Goal: Transaction & Acquisition: Purchase product/service

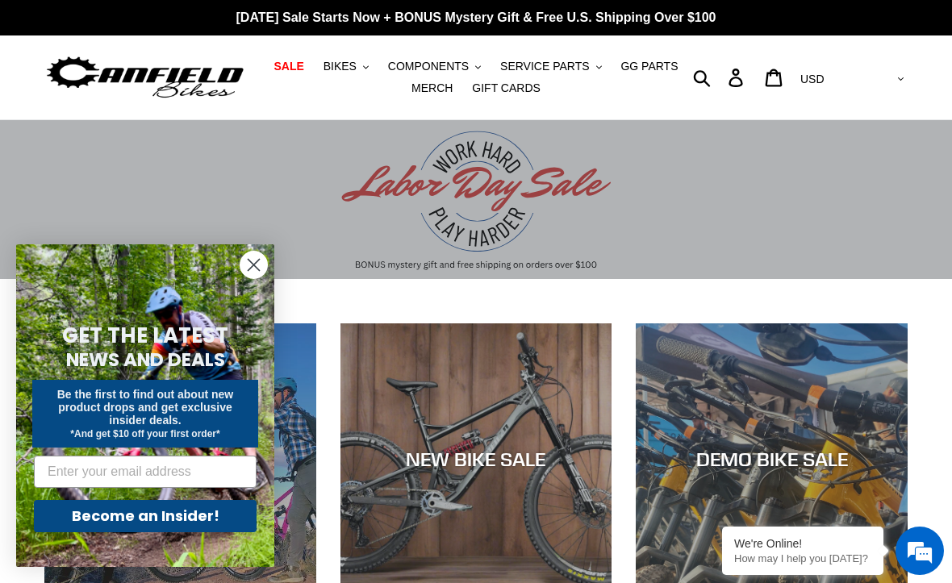
click at [343, 66] on span "BIKES" at bounding box center [339, 67] width 33 height 14
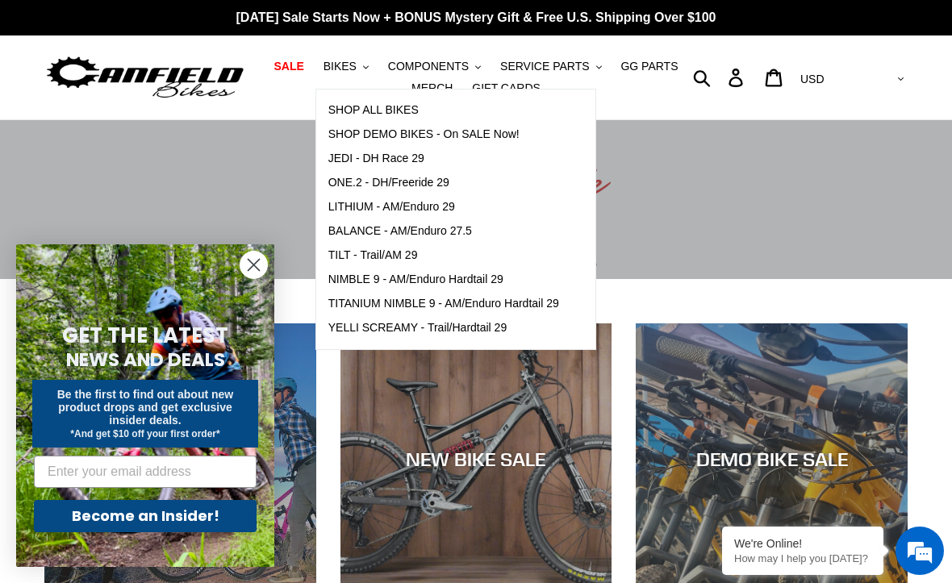
click at [364, 114] on span "SHOP ALL BIKES" at bounding box center [373, 110] width 90 height 14
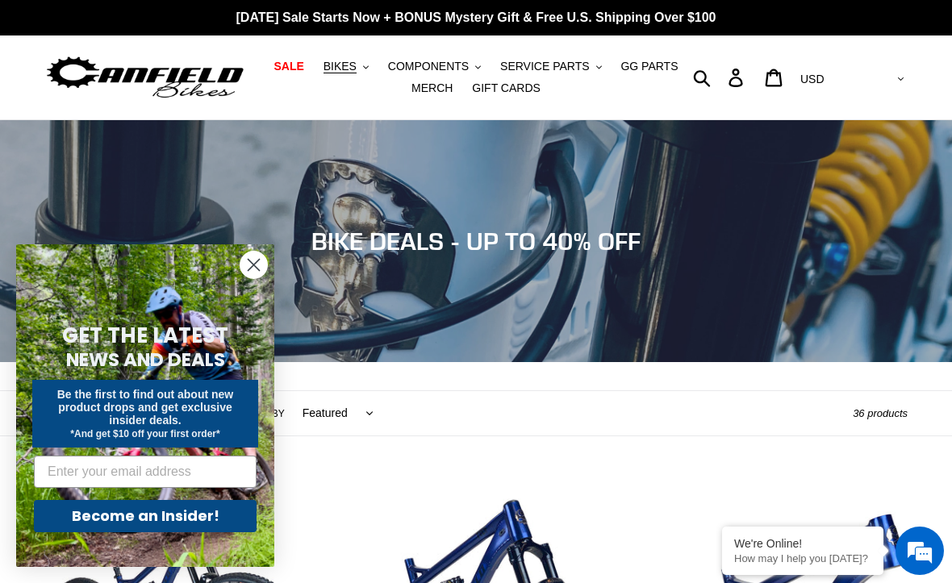
click at [558, 56] on button "SERVICE PARTS .cls-1{fill:#231f20}" at bounding box center [550, 67] width 117 height 22
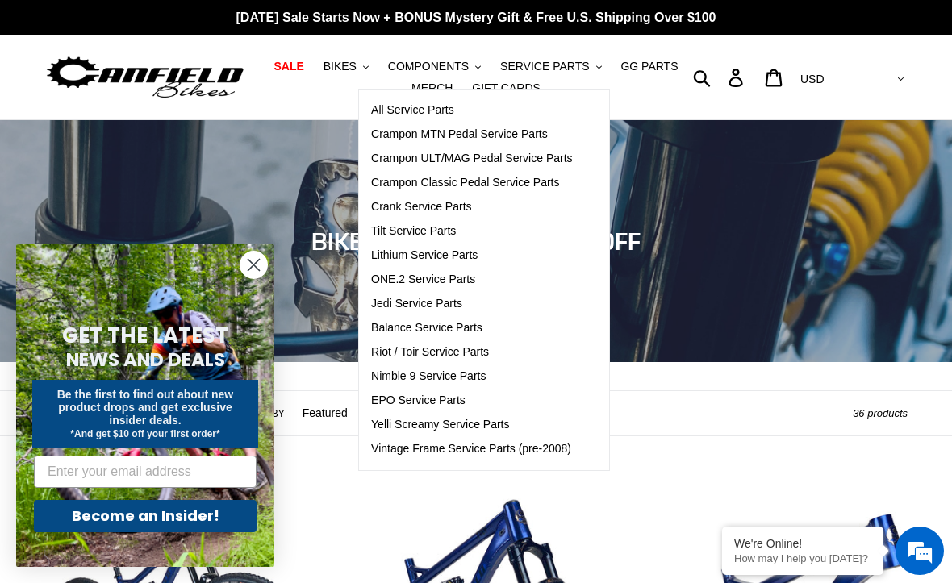
click at [332, 57] on button "BIKES .cls-1{fill:#231f20}" at bounding box center [345, 67] width 61 height 22
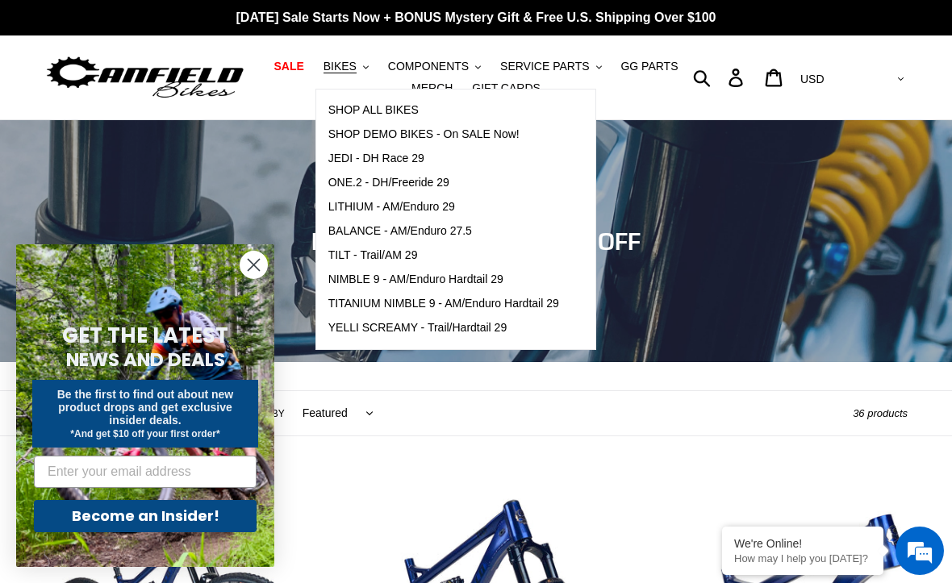
click at [360, 332] on span "YELLI SCREAMY - Trail/Hardtail 29" at bounding box center [417, 328] width 179 height 14
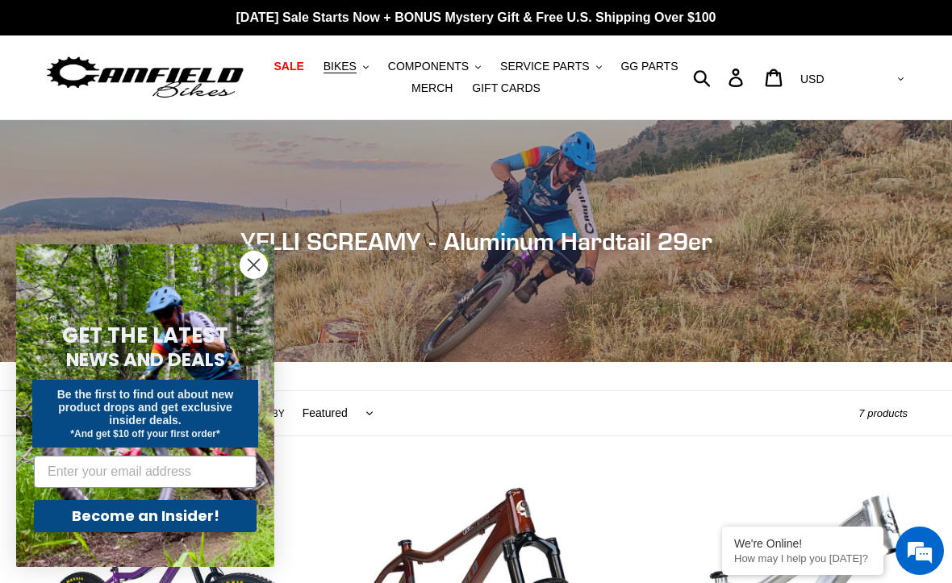
click at [338, 60] on span "BIKES" at bounding box center [339, 67] width 33 height 14
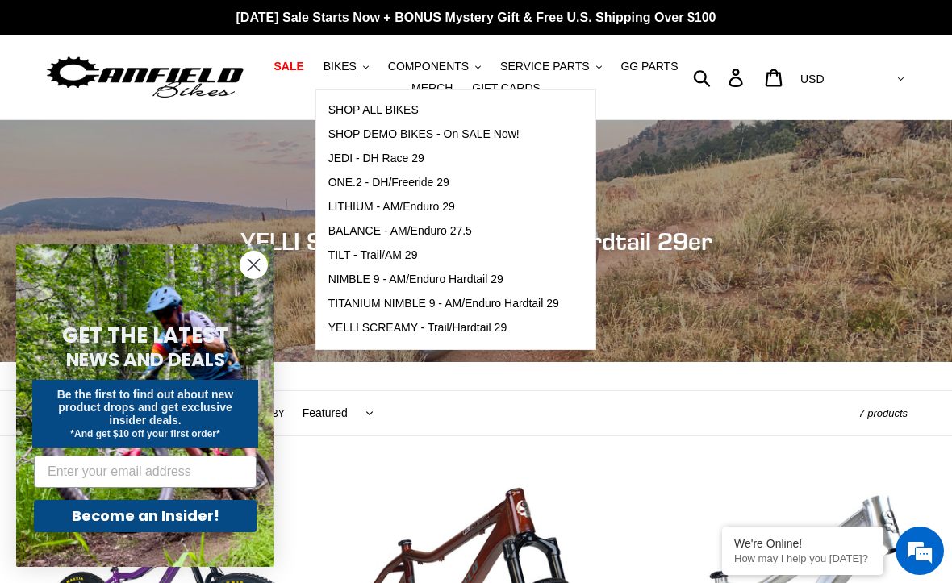
click at [356, 207] on span "LITHIUM - AM/Enduro 29" at bounding box center [391, 207] width 127 height 14
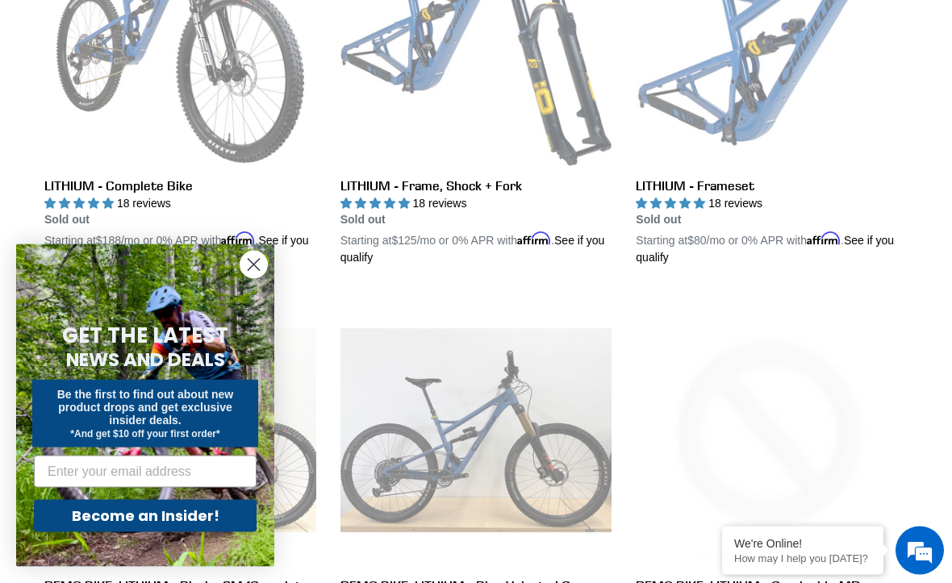
scroll to position [586, 0]
click at [107, 96] on link "LITHIUM - Complete Bike" at bounding box center [180, 80] width 272 height 372
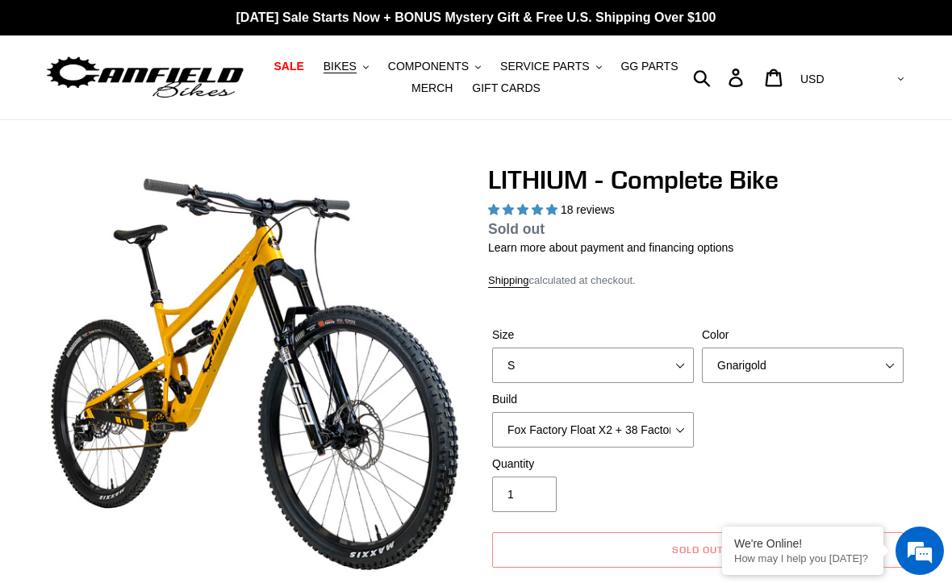
select select "highest-rating"
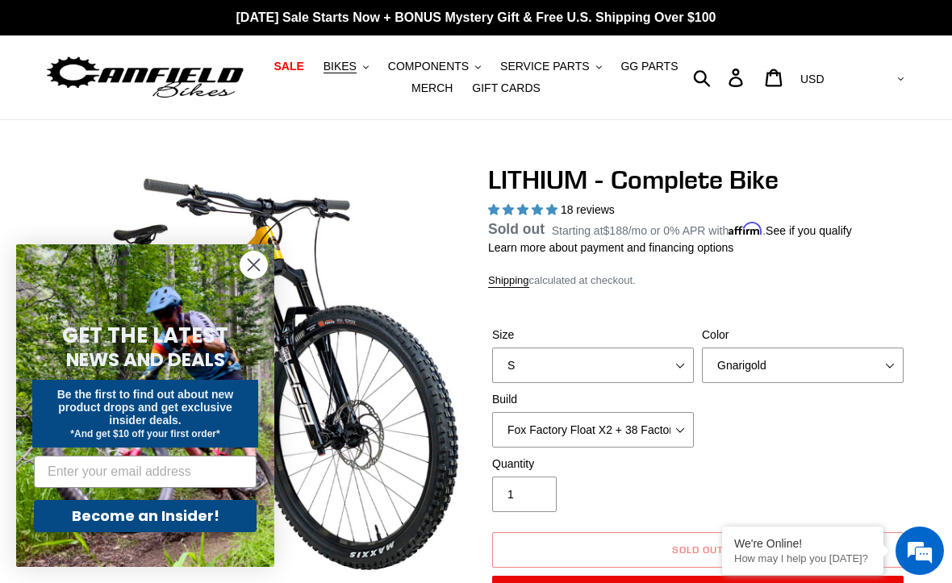
click at [339, 65] on span "BIKES" at bounding box center [339, 67] width 33 height 14
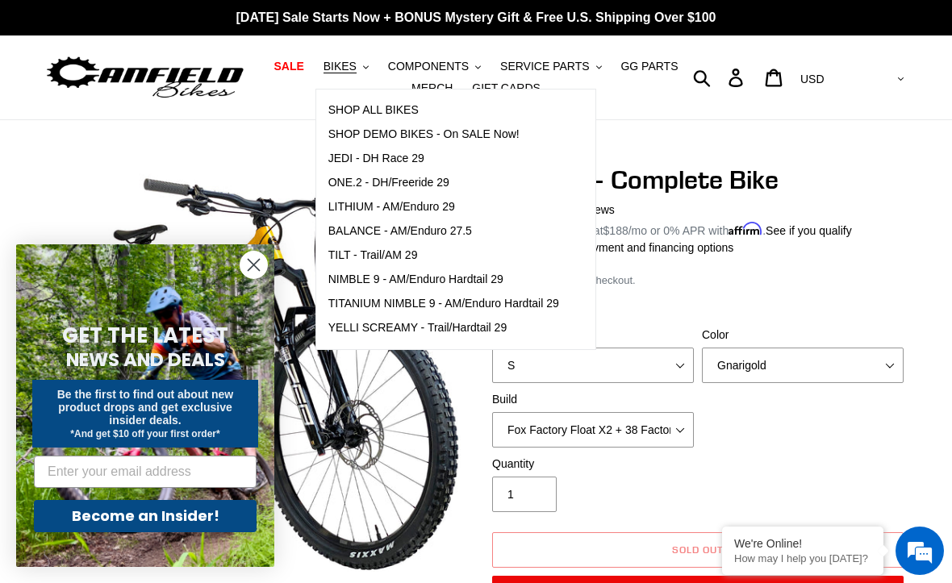
click at [356, 253] on span "TILT - Trail/AM 29" at bounding box center [373, 255] width 90 height 14
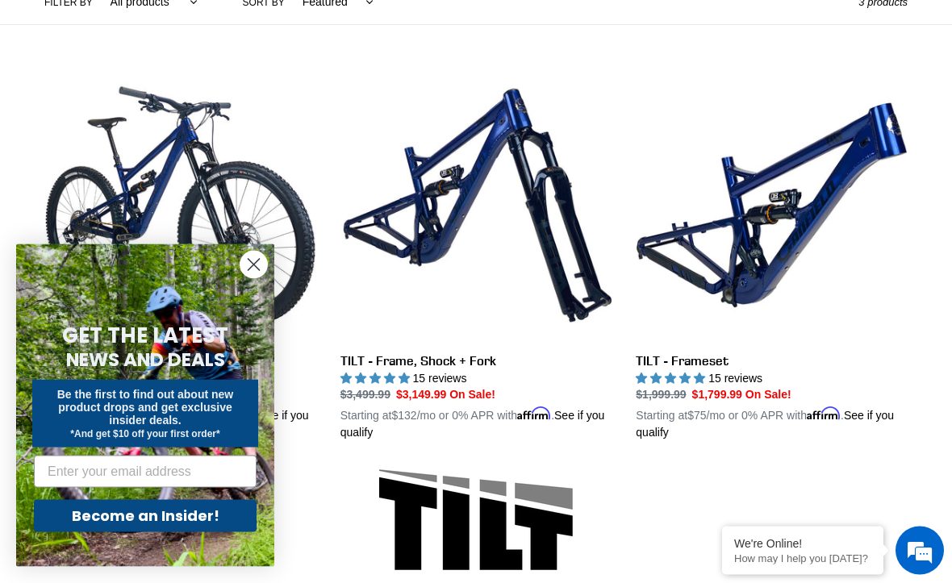
scroll to position [451, 0]
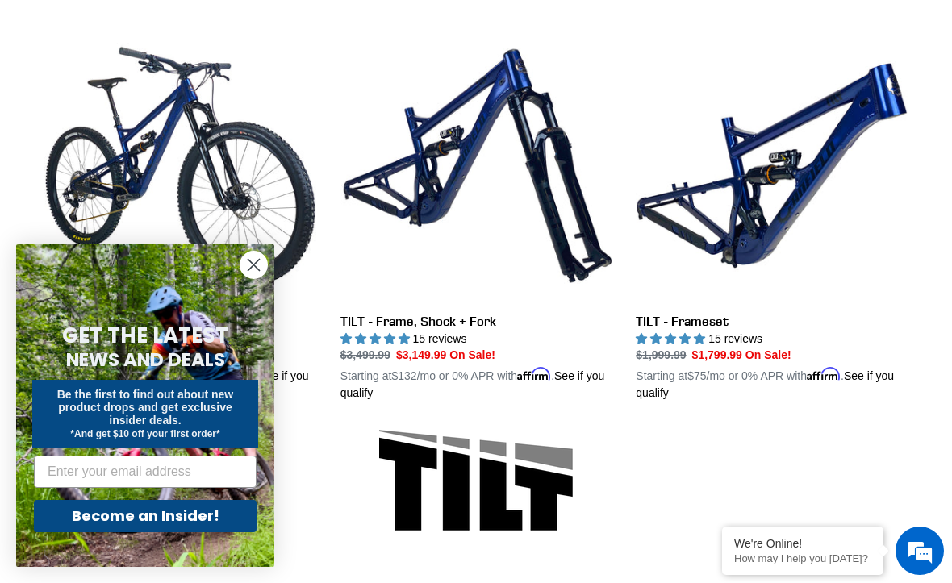
click at [159, 159] on link "TILT - Complete Bike" at bounding box center [180, 216] width 272 height 372
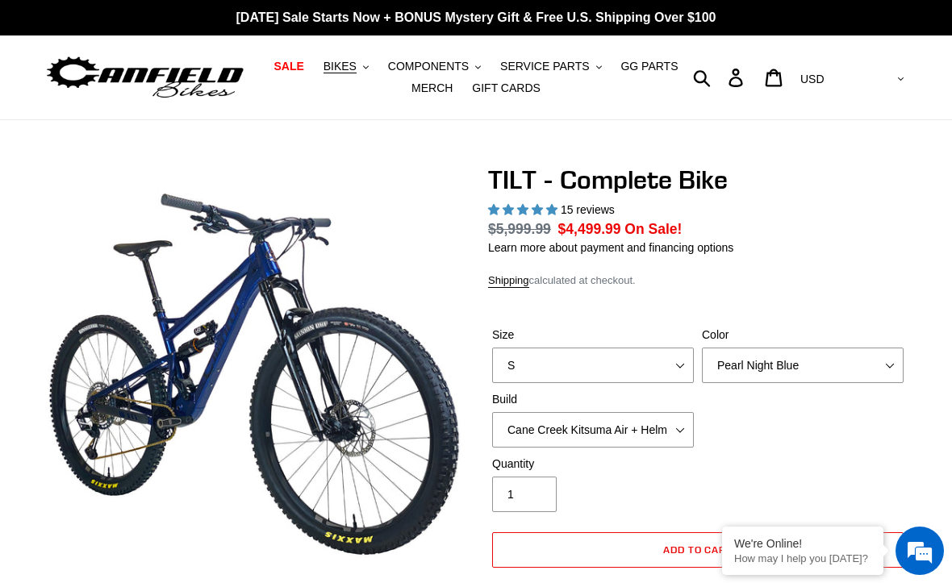
select select "highest-rating"
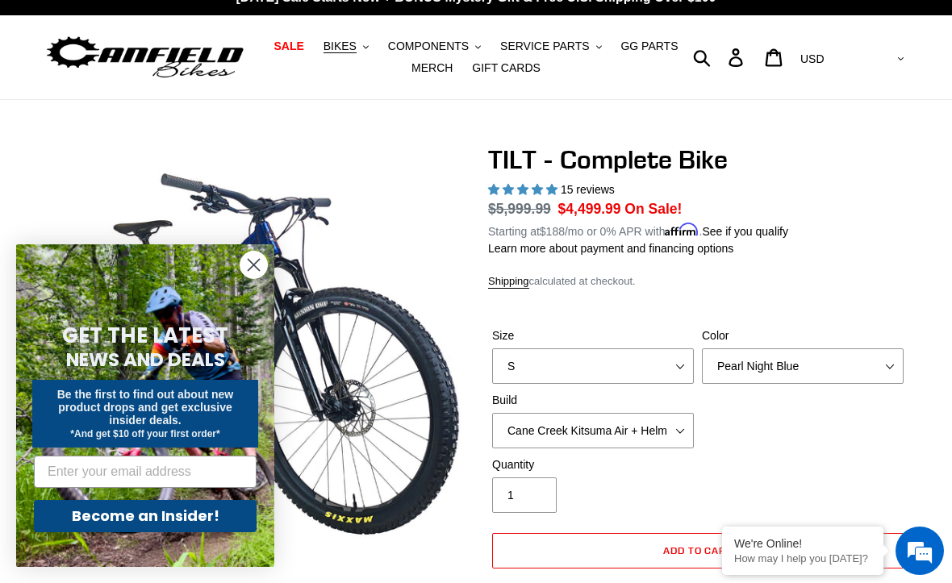
scroll to position [21, 0]
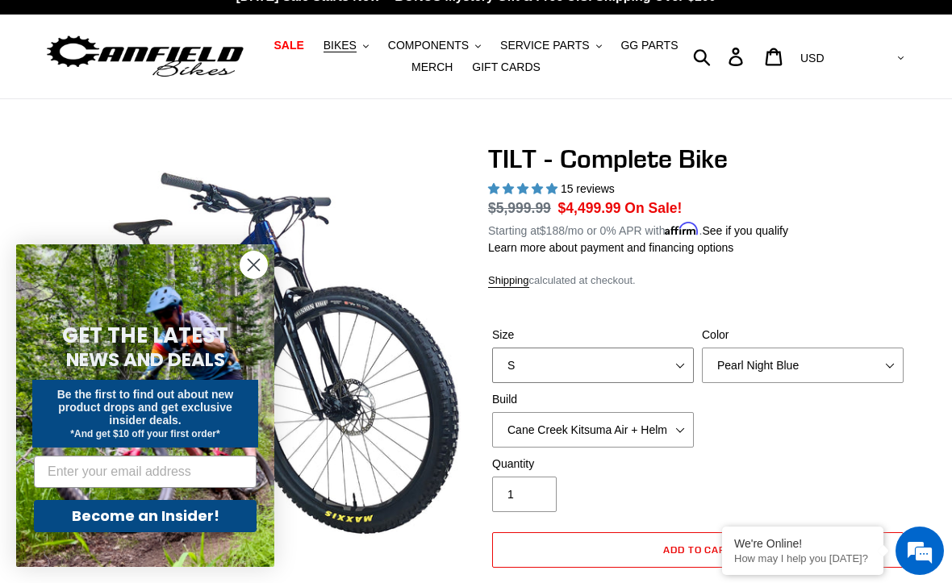
click at [509, 372] on select "S M L" at bounding box center [593, 365] width 202 height 35
select select "M"
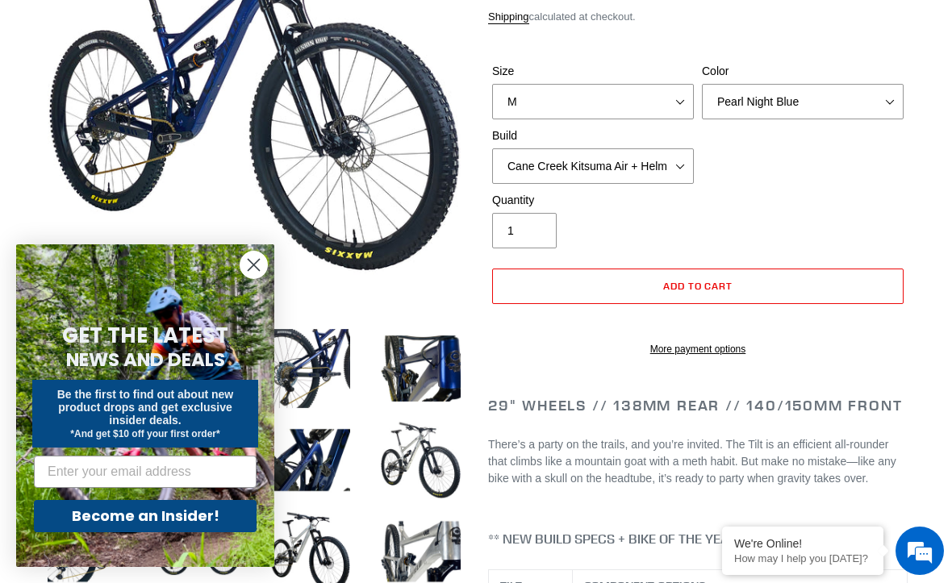
click at [245, 278] on circle "Close dialog" at bounding box center [253, 265] width 27 height 27
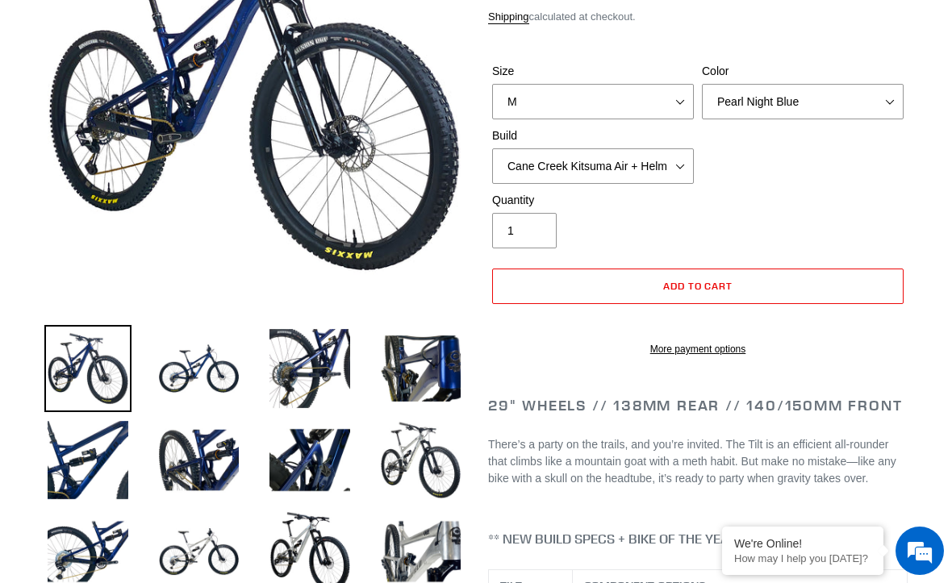
click at [189, 444] on img at bounding box center [199, 460] width 87 height 87
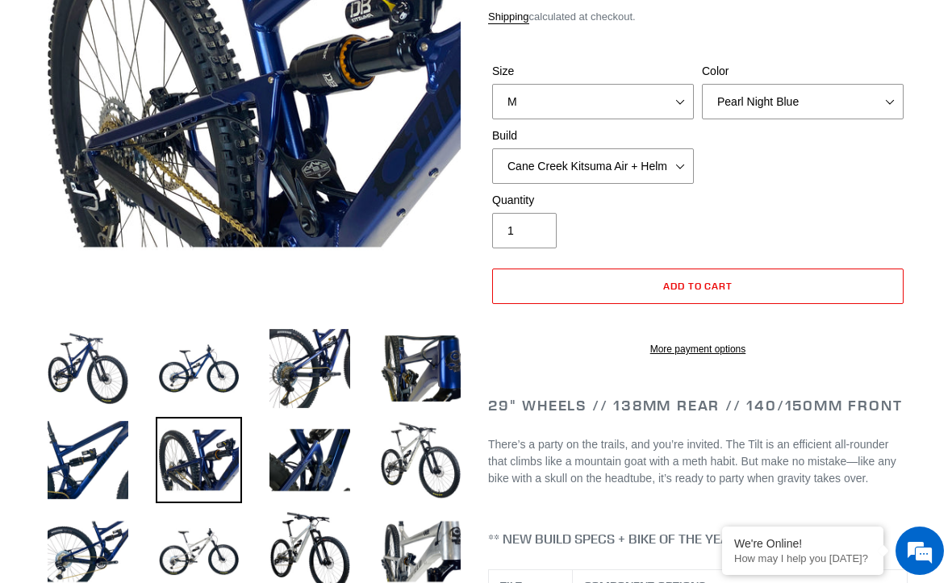
click at [293, 345] on img at bounding box center [309, 368] width 87 height 87
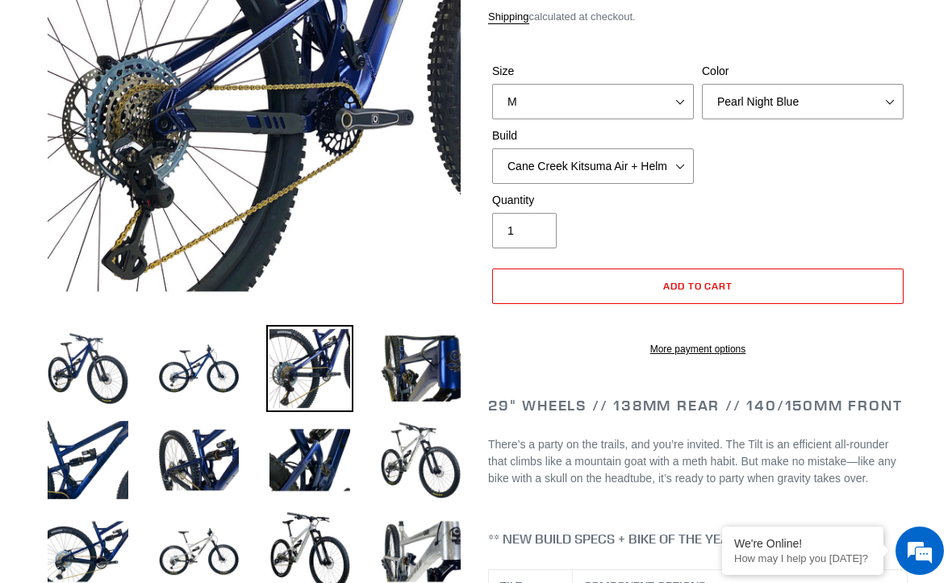
click at [104, 522] on img at bounding box center [87, 551] width 87 height 87
